Goal: Task Accomplishment & Management: Manage account settings

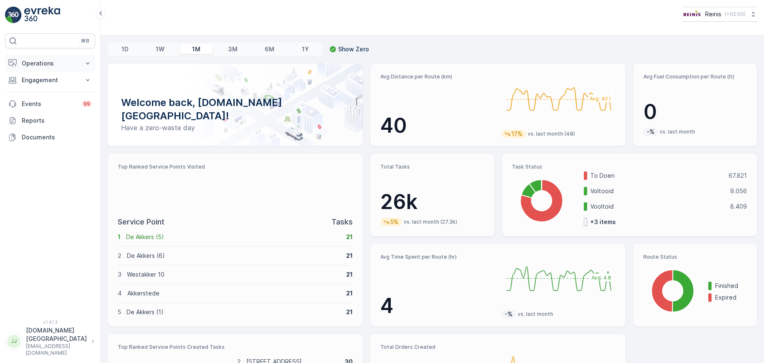
click at [34, 63] on p "Operations" at bounding box center [50, 63] width 57 height 8
click at [38, 99] on p "Routes & Tasks" at bounding box center [42, 101] width 43 height 8
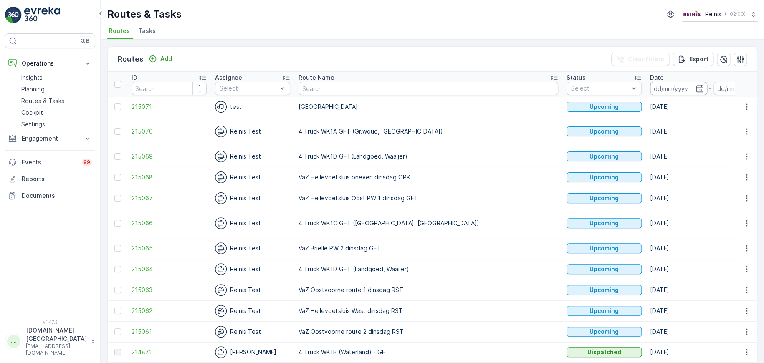
click at [650, 88] on input at bounding box center [678, 88] width 57 height 13
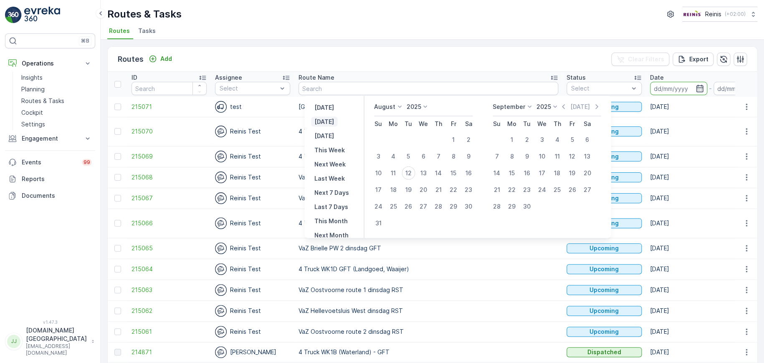
click at [324, 119] on p "[DATE]" at bounding box center [324, 122] width 20 height 8
type input "[DATE]"
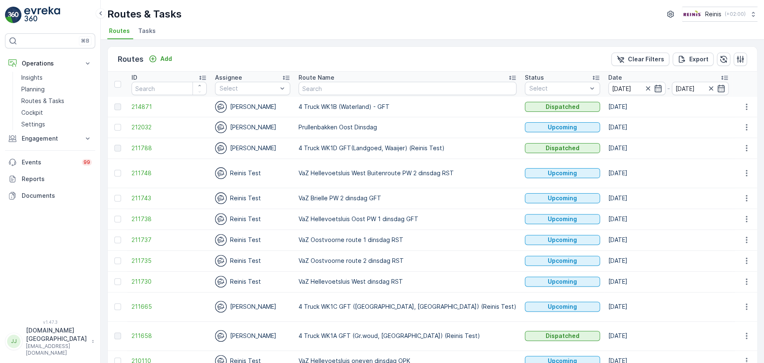
click at [508, 77] on icon at bounding box center [512, 77] width 8 height 8
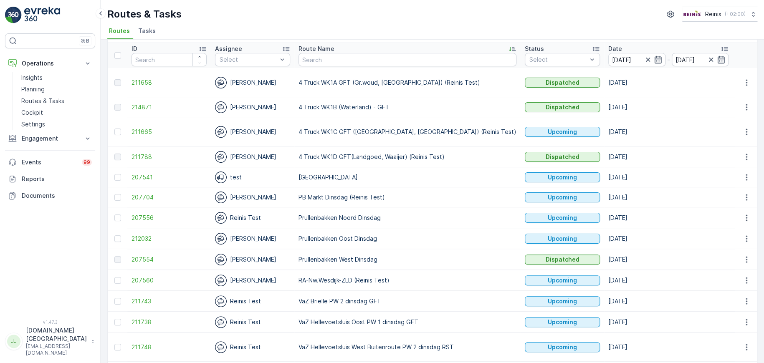
scroll to position [42, 0]
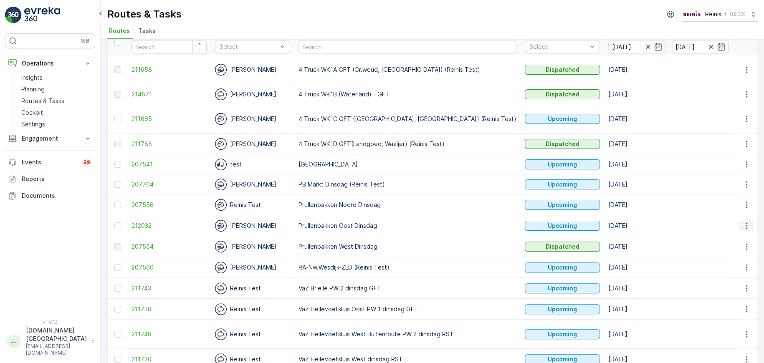
click at [743, 227] on icon "button" at bounding box center [746, 226] width 8 height 8
click at [718, 285] on span "Change Assignee" at bounding box center [726, 286] width 49 height 8
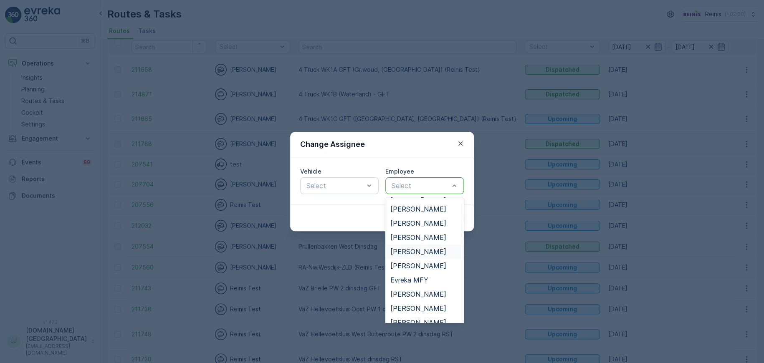
scroll to position [167, 0]
click at [426, 240] on span "[PERSON_NAME]" at bounding box center [418, 238] width 56 height 8
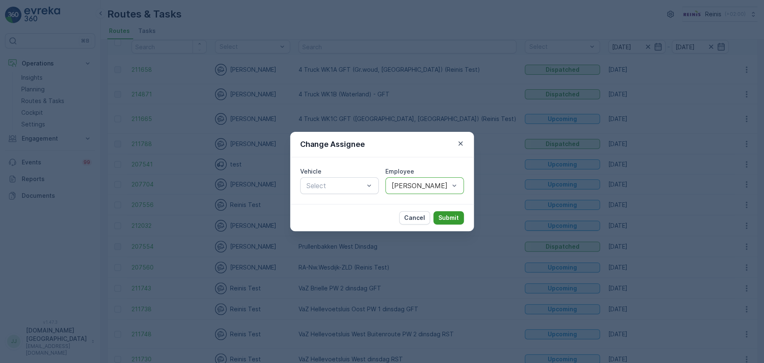
click at [449, 215] on p "Submit" at bounding box center [448, 218] width 20 height 8
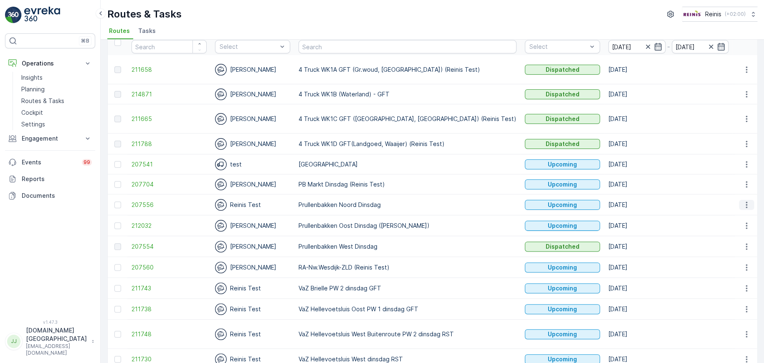
click at [743, 204] on icon "button" at bounding box center [746, 205] width 8 height 8
click at [715, 263] on span "Change Assignee" at bounding box center [726, 264] width 49 height 8
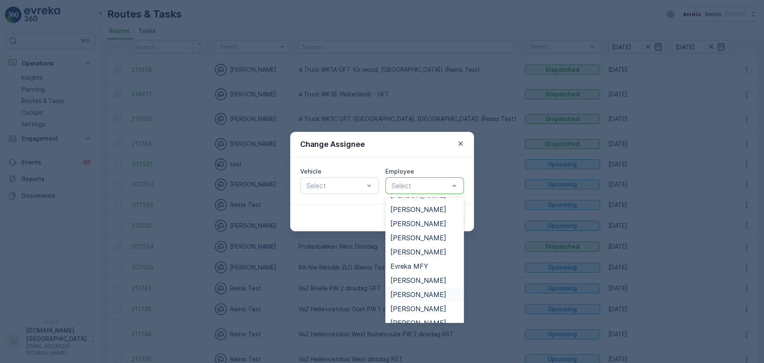
click at [415, 293] on span "[PERSON_NAME]" at bounding box center [418, 295] width 56 height 8
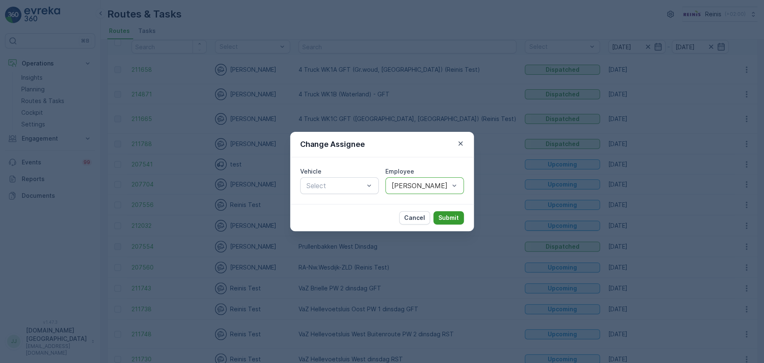
click at [448, 216] on p "Submit" at bounding box center [448, 218] width 20 height 8
